Goal: Information Seeking & Learning: Learn about a topic

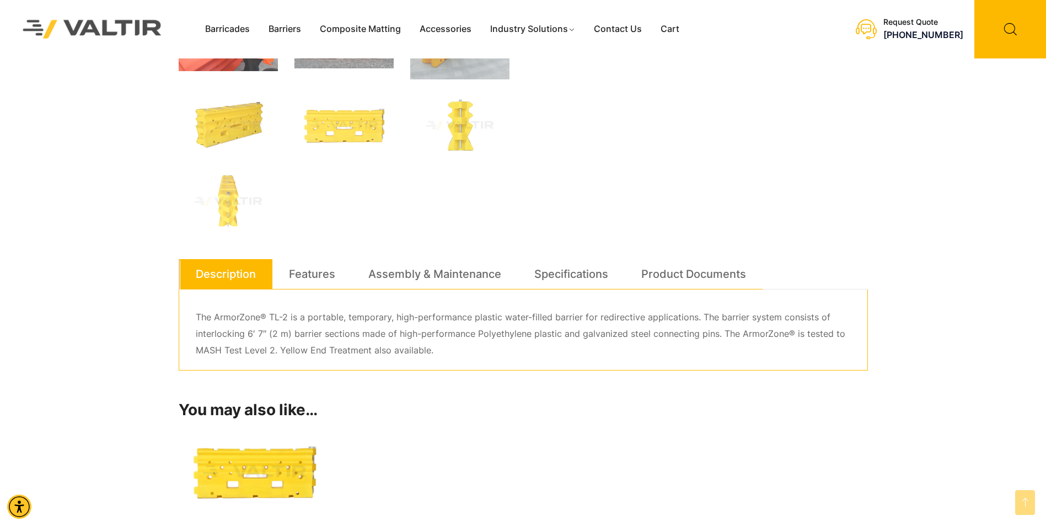
scroll to position [441, 0]
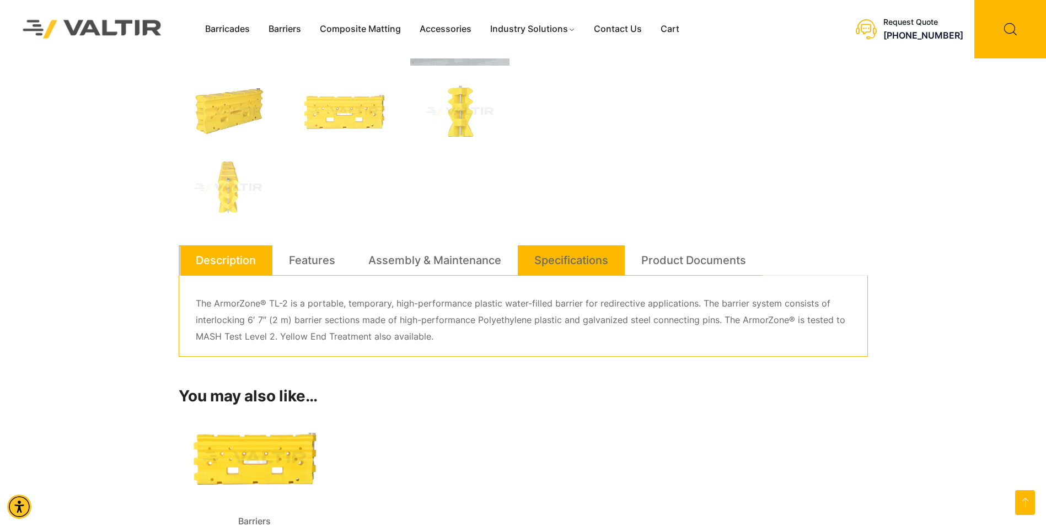
click at [572, 261] on link "Specifications" at bounding box center [571, 260] width 74 height 30
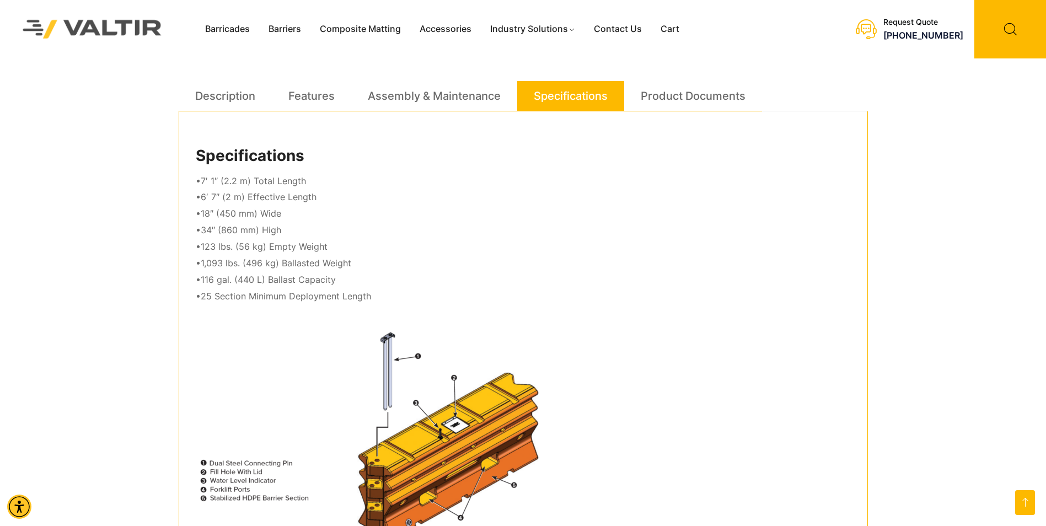
scroll to position [551, 0]
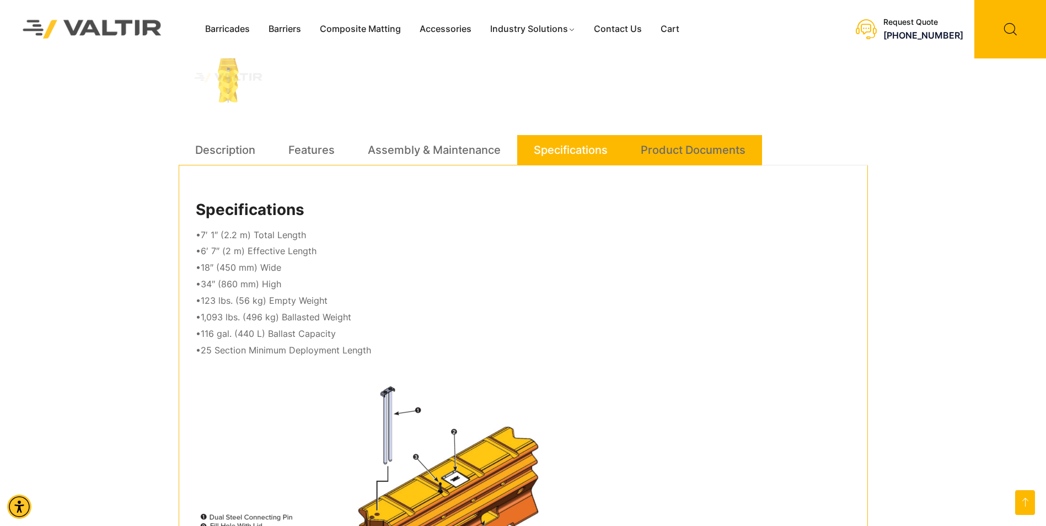
click at [686, 159] on link "Product Documents" at bounding box center [693, 150] width 105 height 30
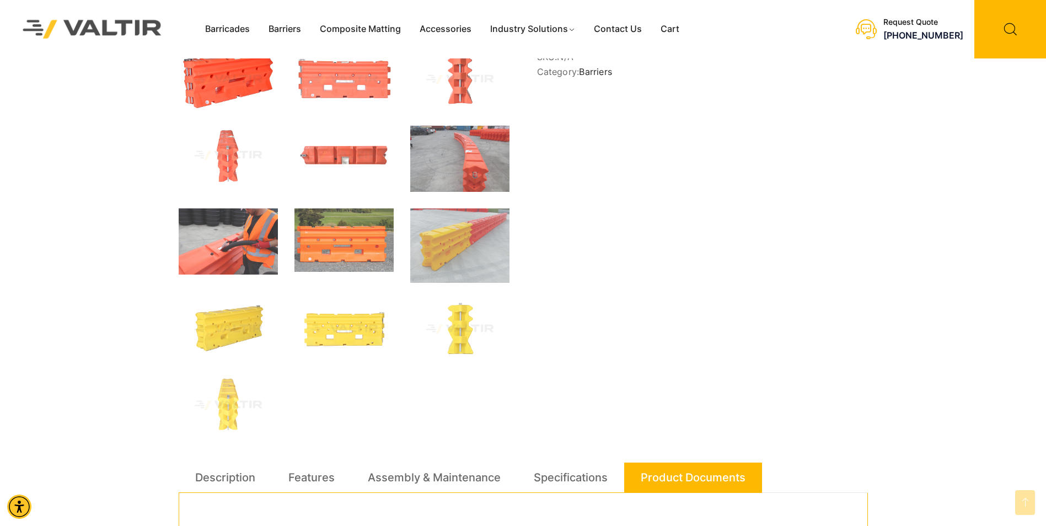
scroll to position [221, 0]
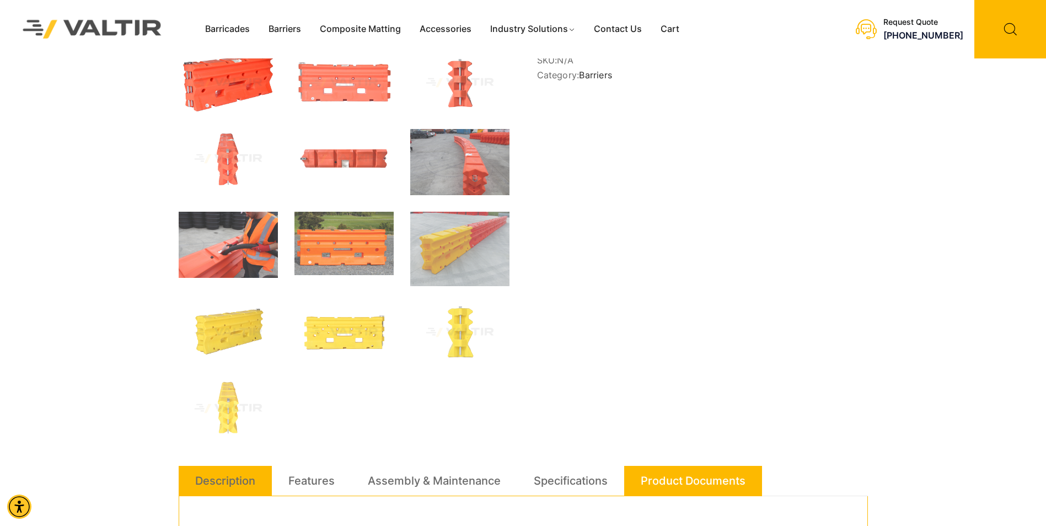
click at [258, 480] on li "Description" at bounding box center [225, 481] width 93 height 30
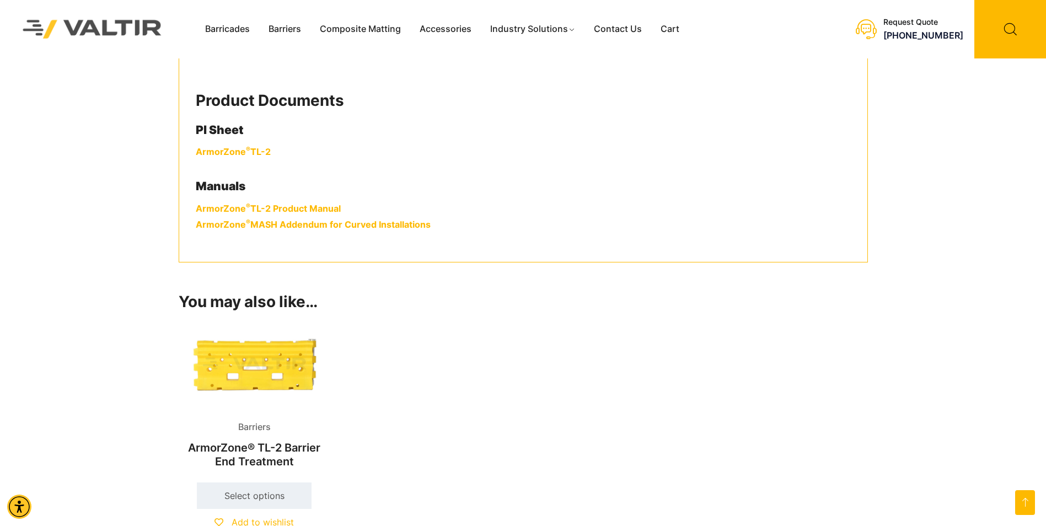
scroll to position [662, 0]
click at [292, 30] on link "Barriers" at bounding box center [284, 29] width 51 height 17
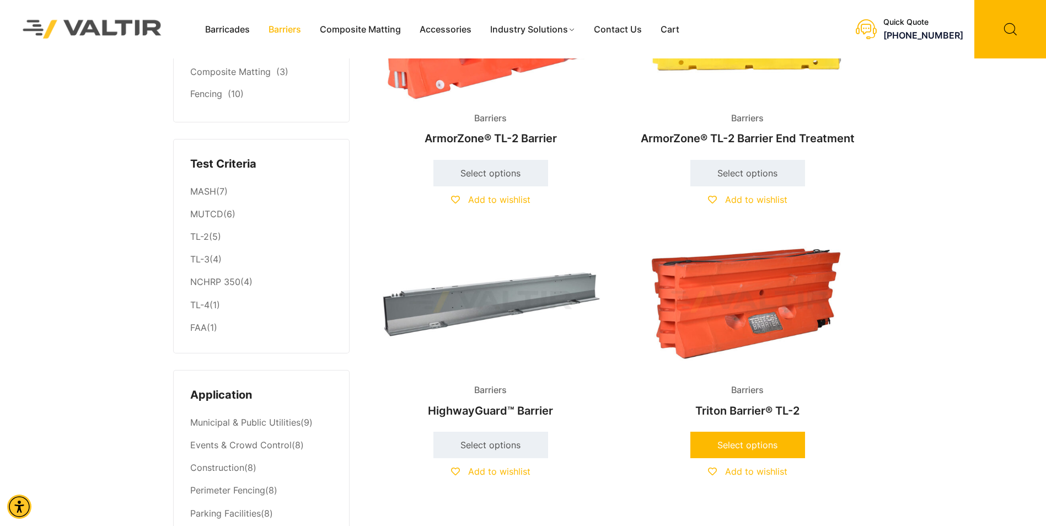
scroll to position [165, 0]
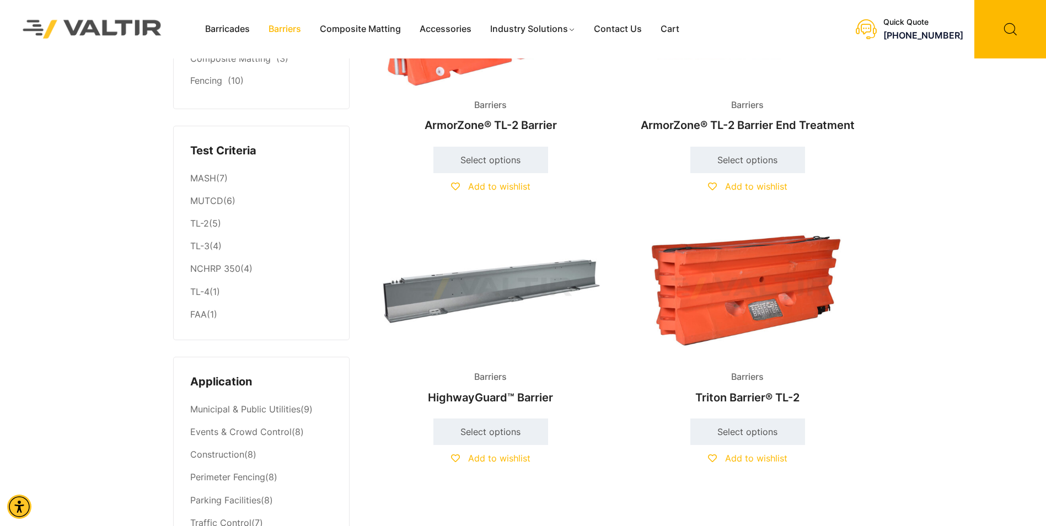
click at [723, 324] on img at bounding box center [747, 288] width 238 height 143
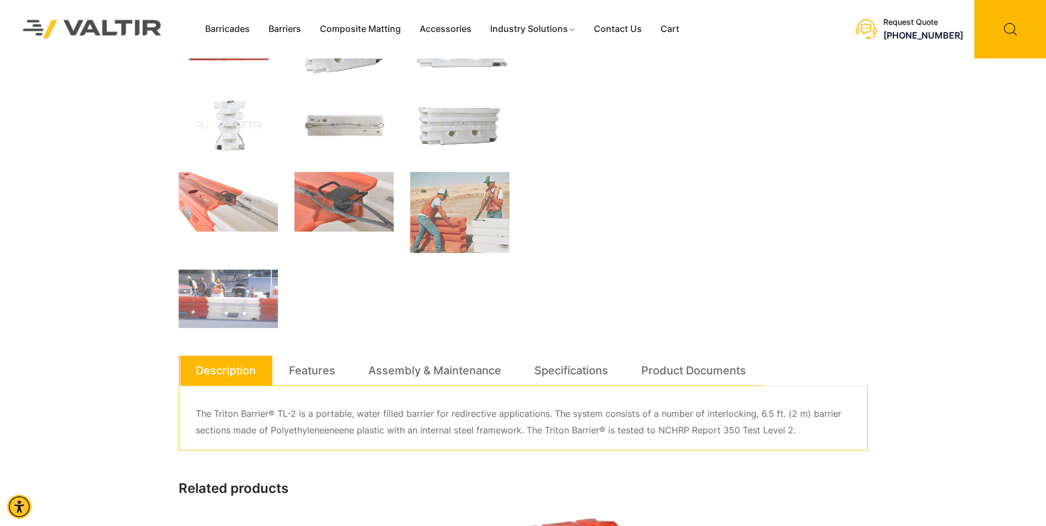
scroll to position [331, 0]
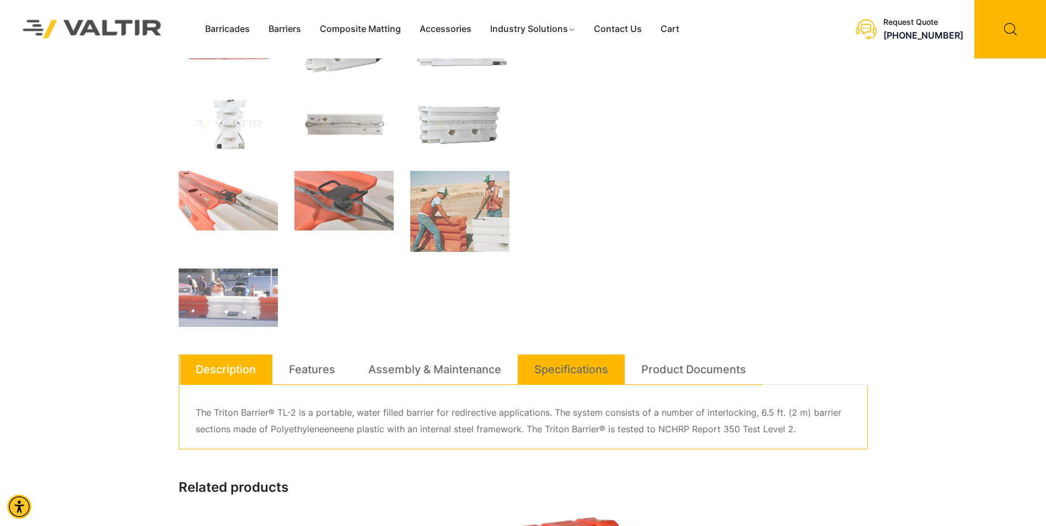
click at [560, 372] on link "Specifications" at bounding box center [571, 369] width 74 height 30
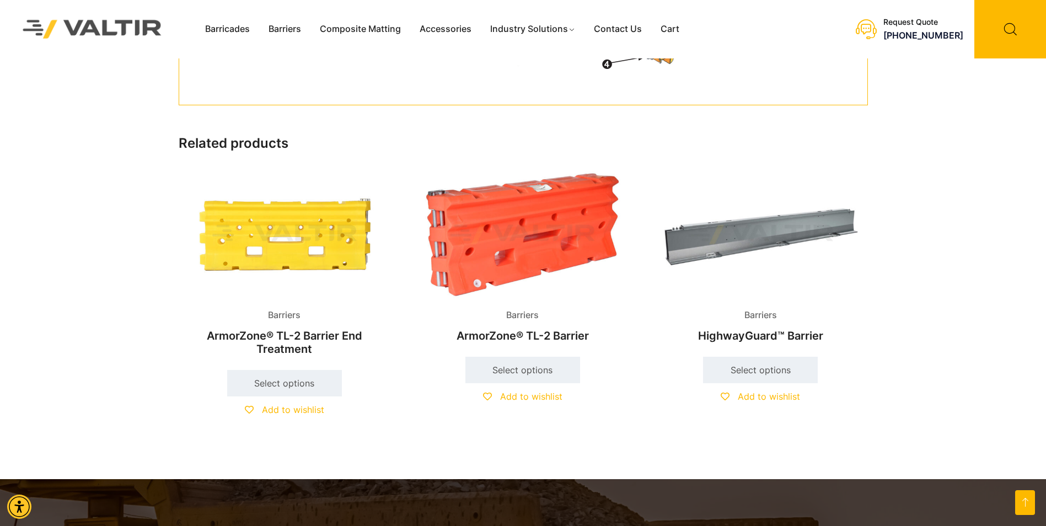
scroll to position [1073, 0]
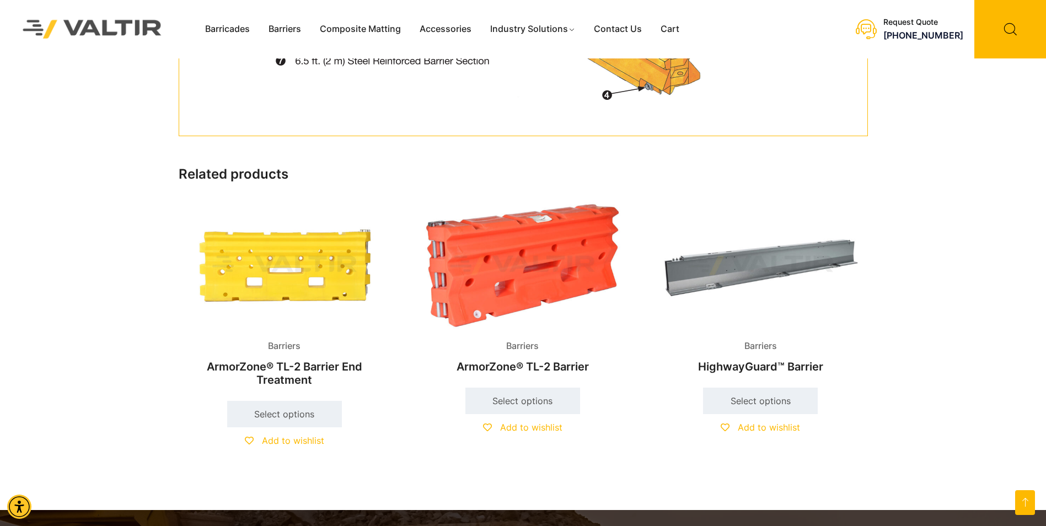
click at [525, 364] on h2 "ArmorZone® TL-2 Barrier" at bounding box center [522, 366] width 212 height 24
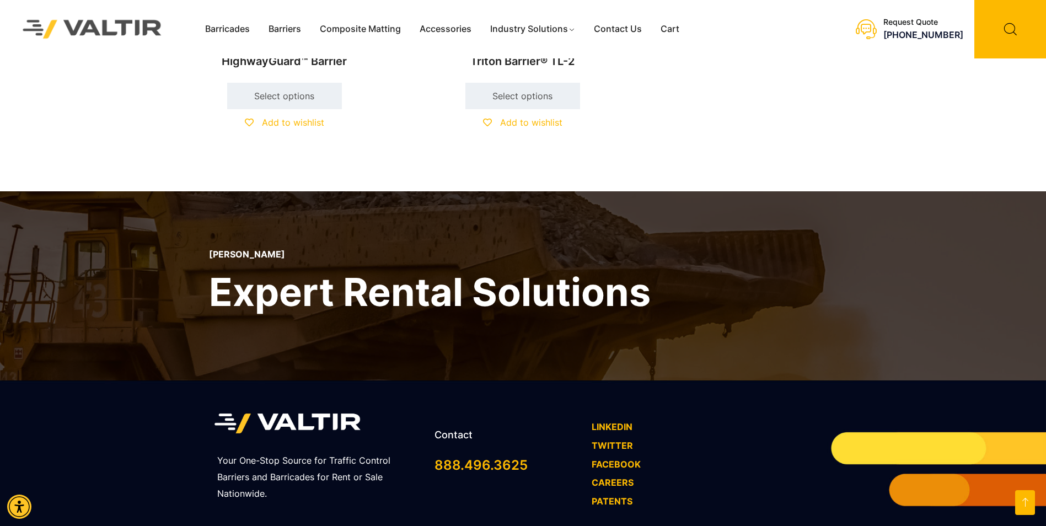
scroll to position [1302, 0]
